Goal: Information Seeking & Learning: Learn about a topic

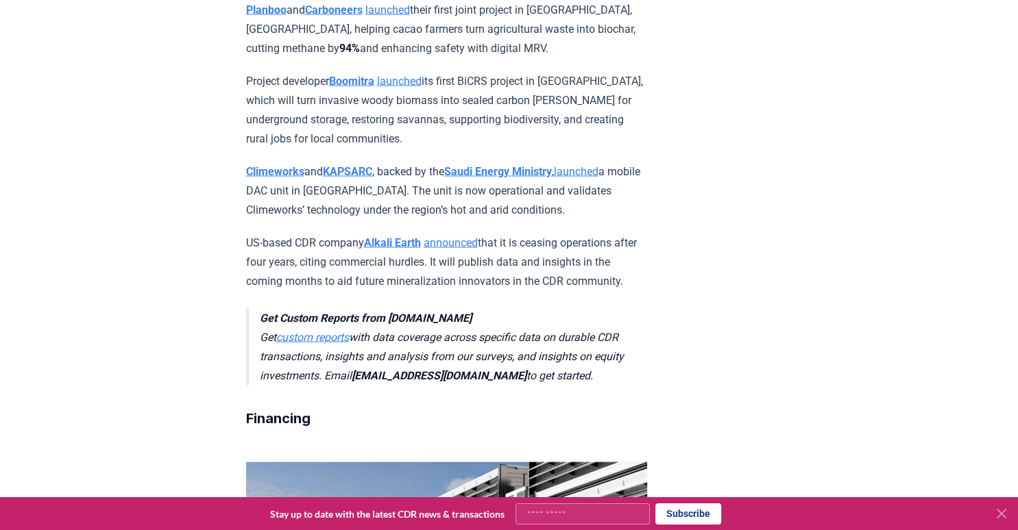
scroll to position [2665, 0]
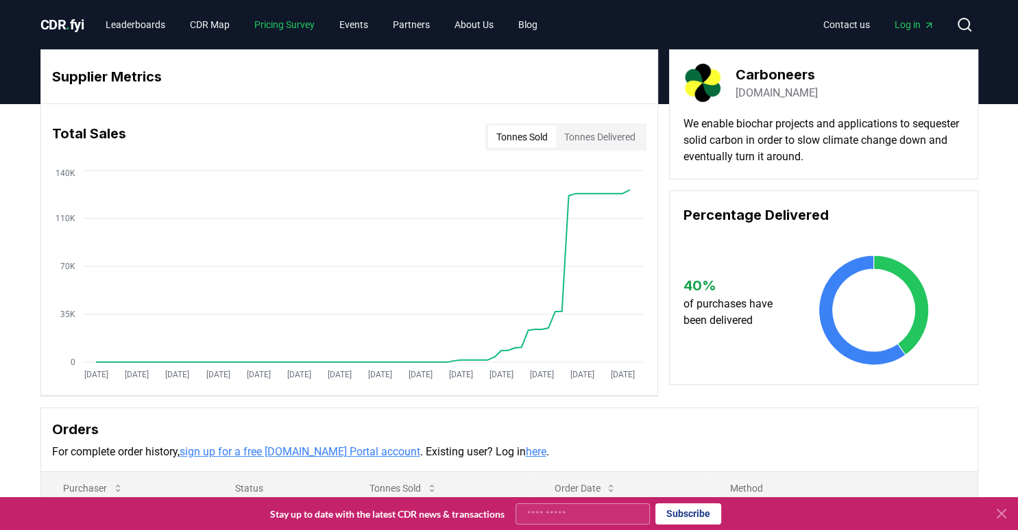
click at [284, 32] on link "Pricing Survey" at bounding box center [284, 24] width 82 height 25
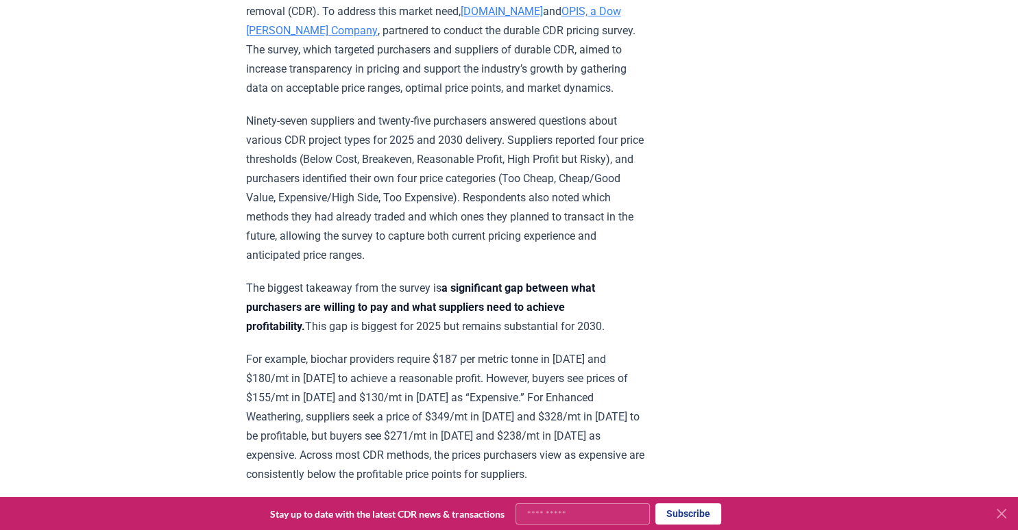
scroll to position [555, 0]
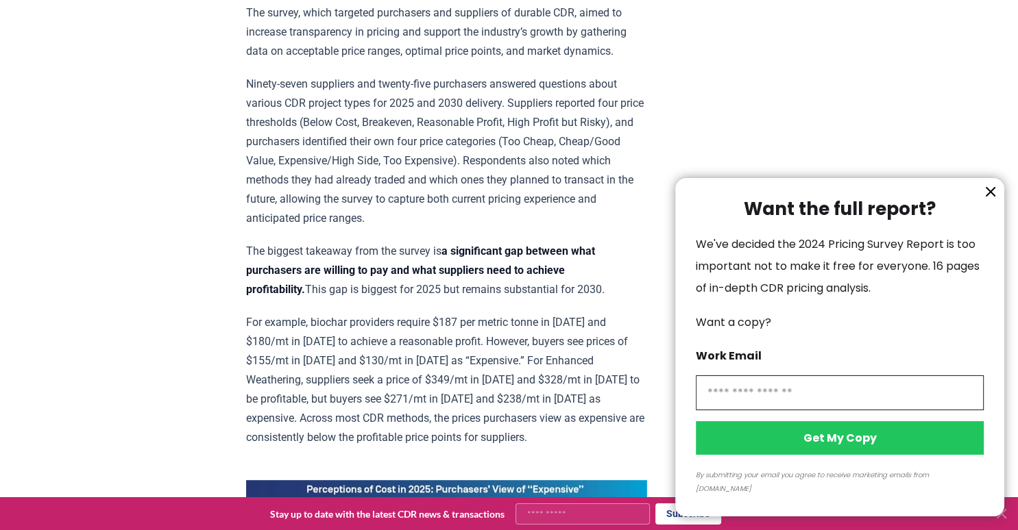
click at [981, 201] on button "information" at bounding box center [990, 192] width 21 height 21
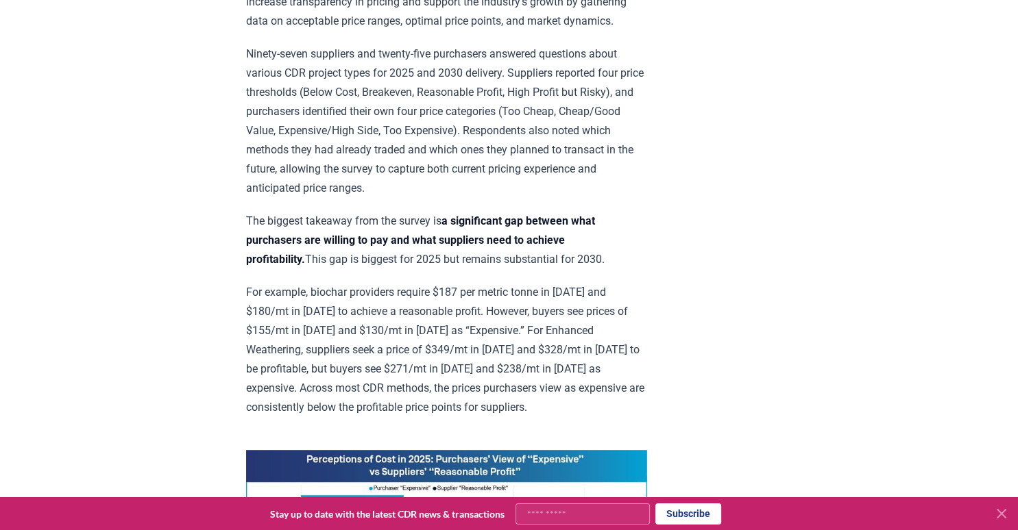
scroll to position [592, 0]
